Goal: Find specific page/section: Find specific page/section

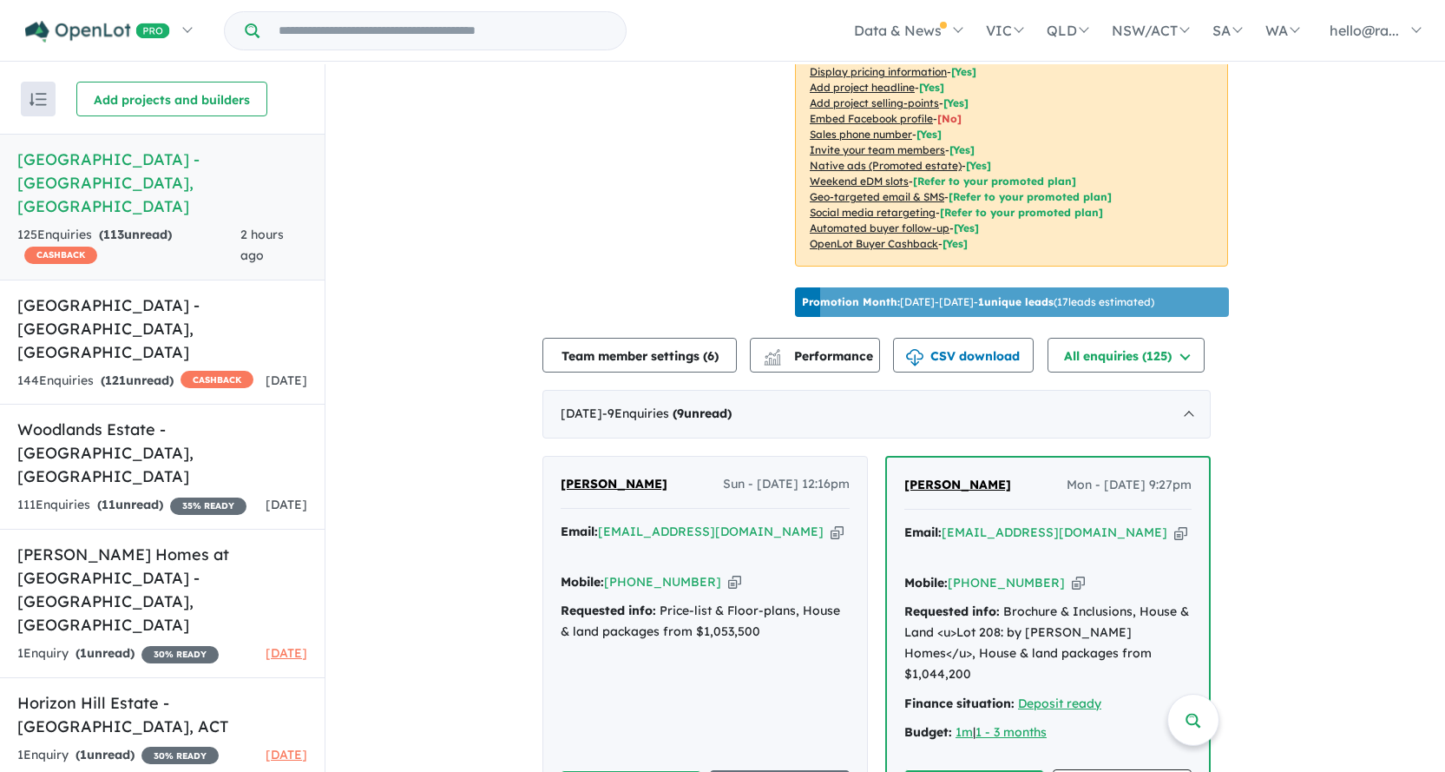
scroll to position [399, 0]
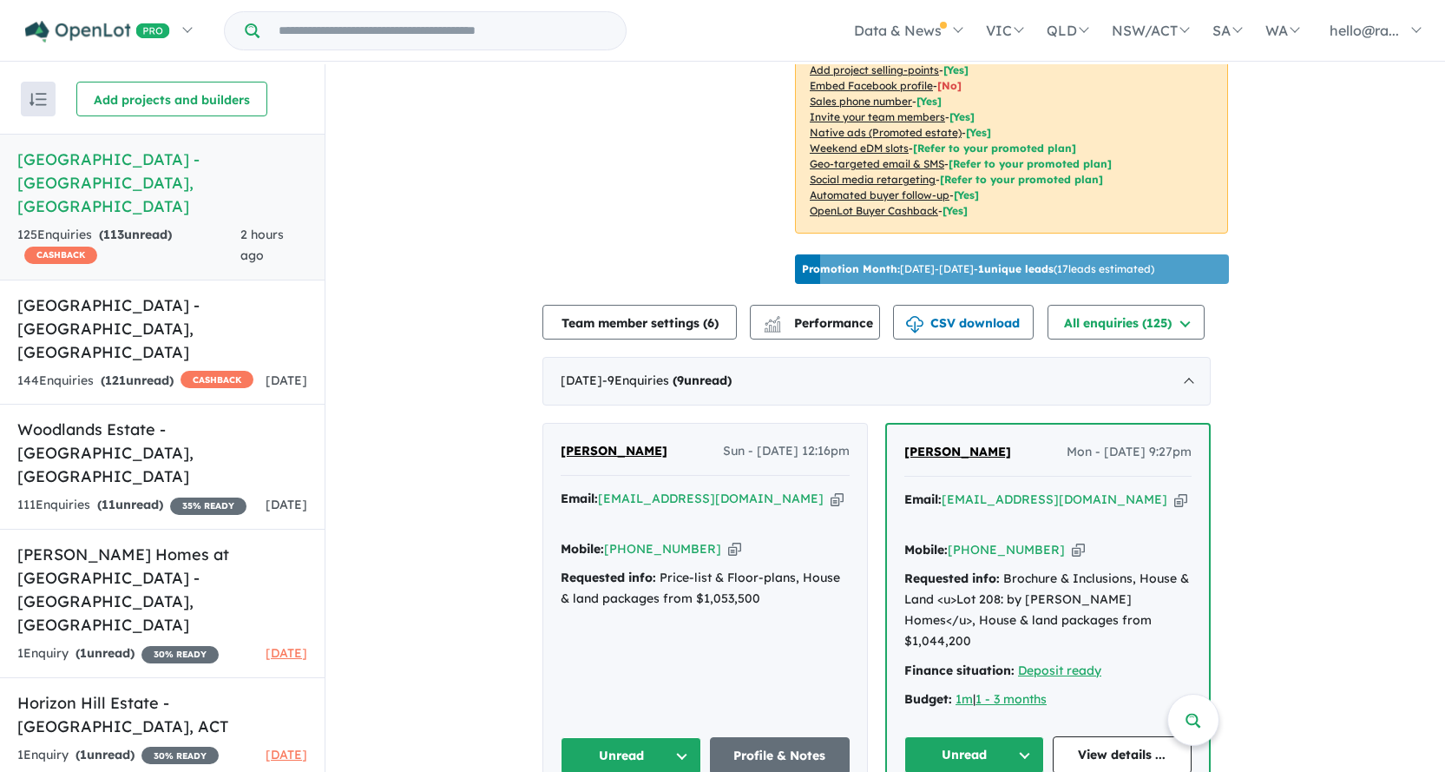
click at [831, 508] on icon "button" at bounding box center [837, 499] width 13 height 18
click at [728, 558] on icon "button" at bounding box center [734, 549] width 13 height 18
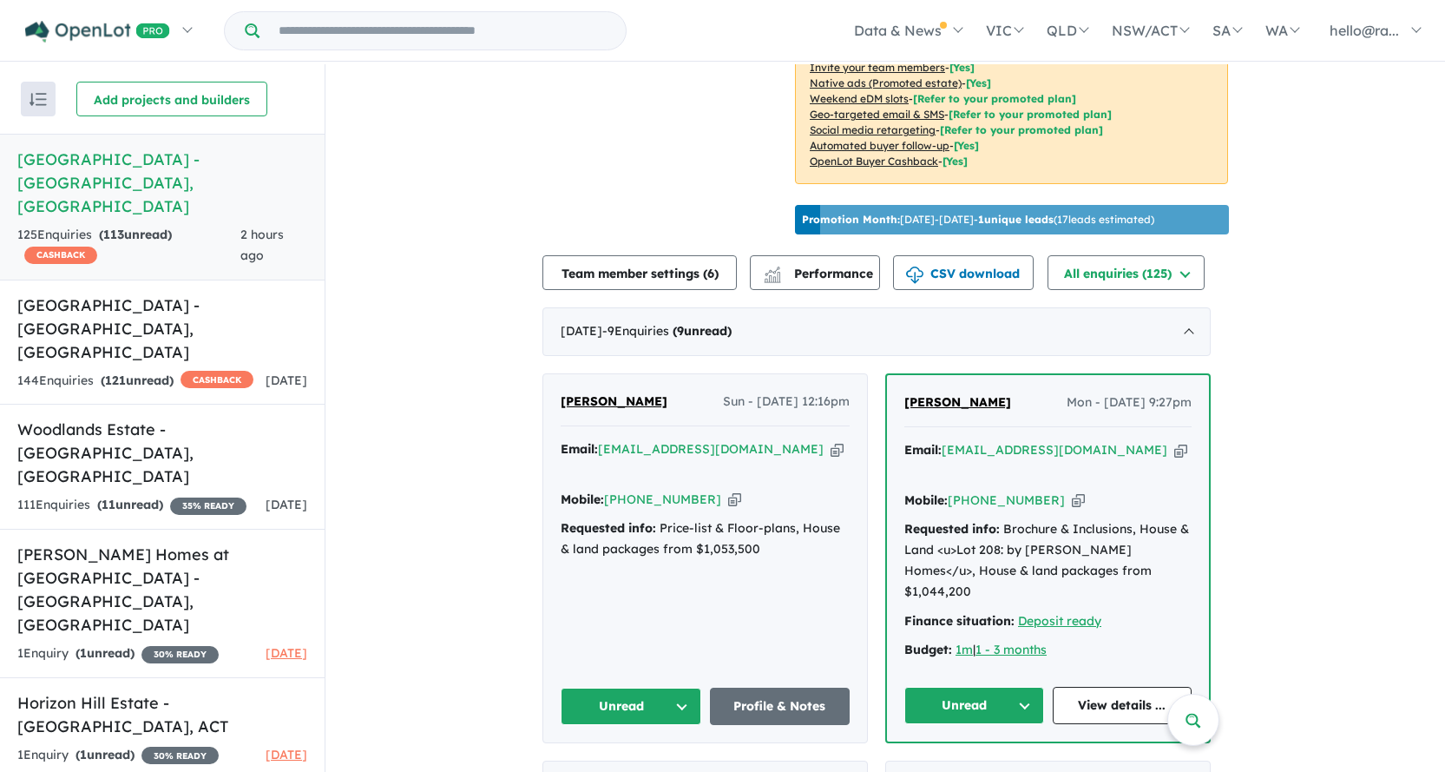
scroll to position [573, 0]
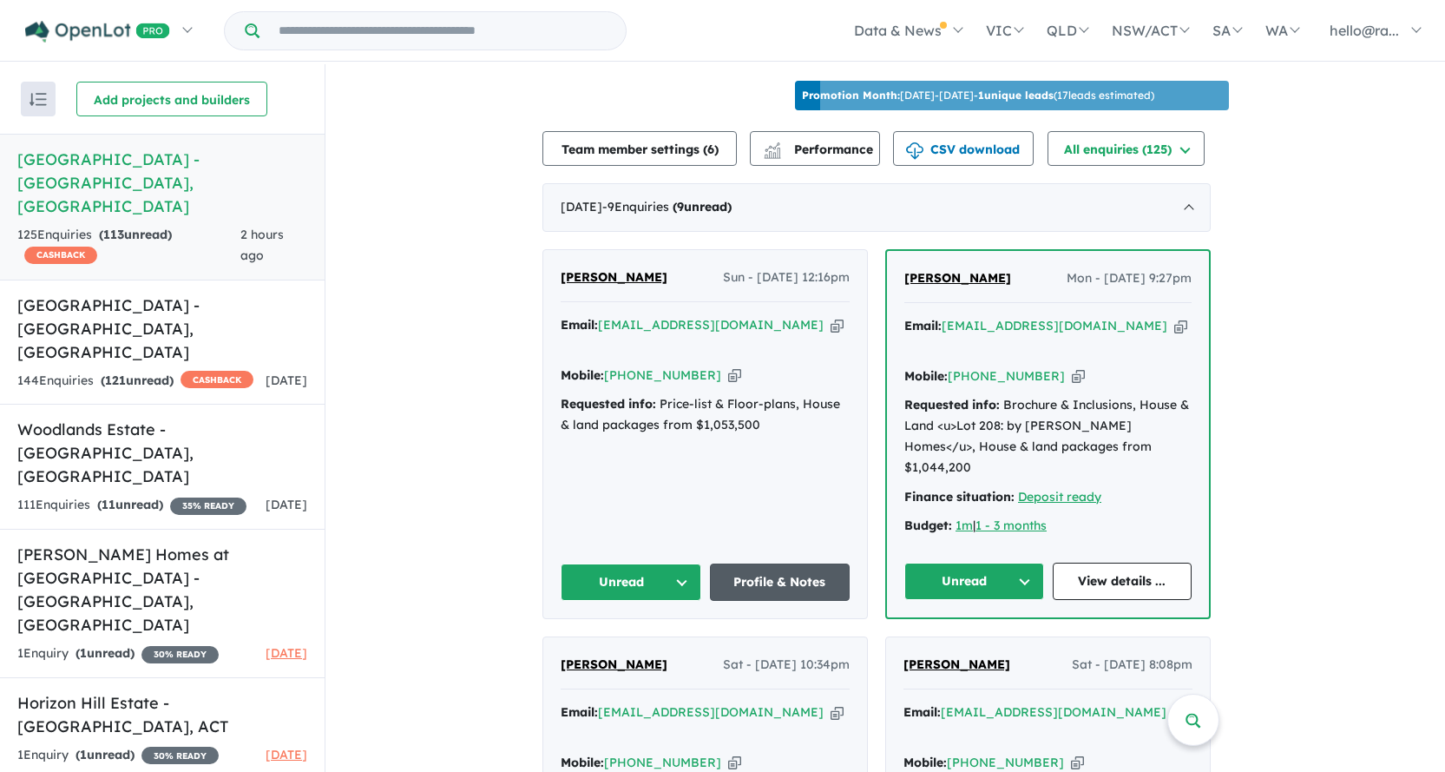
click at [779, 566] on link "Profile & Notes" at bounding box center [780, 581] width 141 height 37
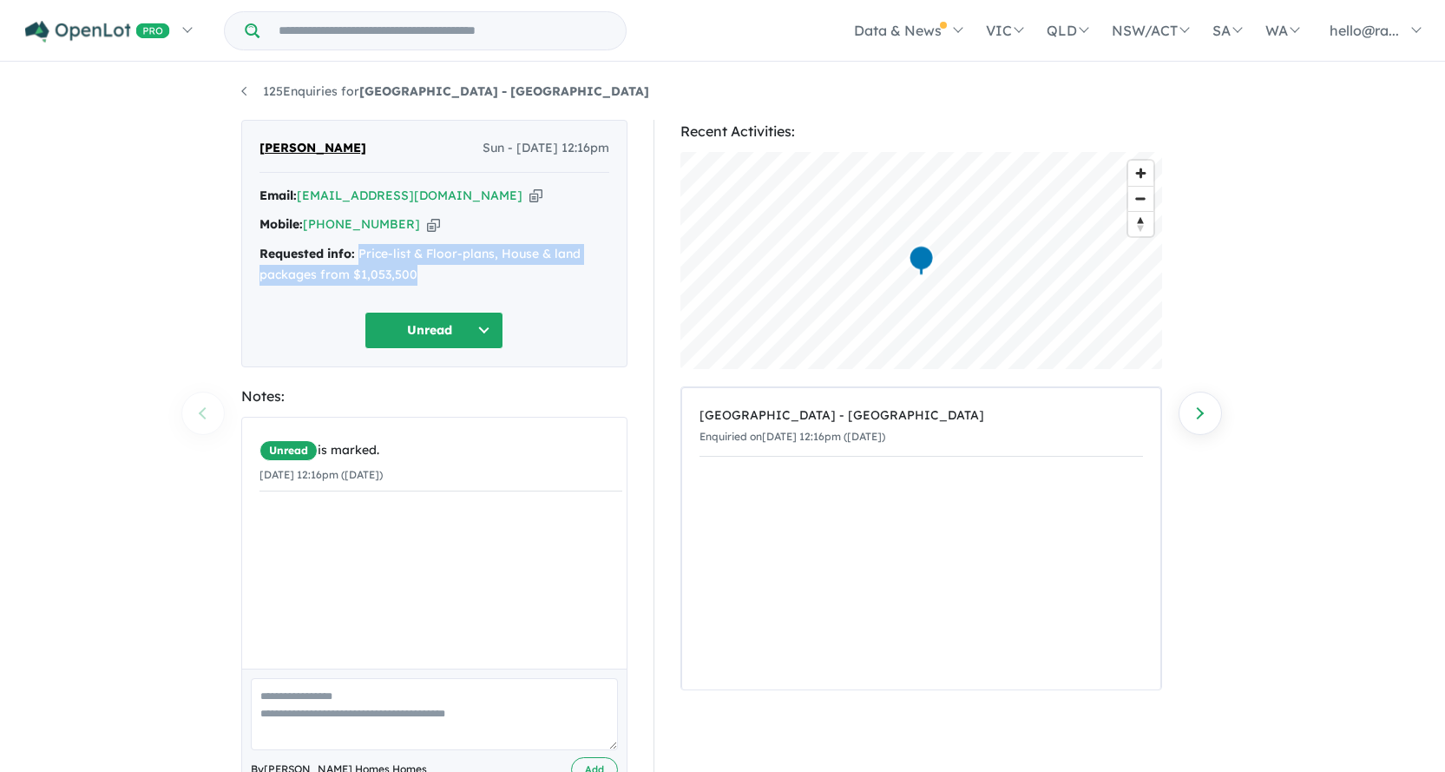
drag, startPoint x: 359, startPoint y: 253, endPoint x: 431, endPoint y: 268, distance: 72.7
click at [431, 268] on div "Requested info: Price-list & Floor-plans, House & land packages from $1,053,500" at bounding box center [435, 265] width 350 height 42
copy div "Price-list & Floor-plans, House & land packages from $1,053,500"
